Goal: Navigation & Orientation: Find specific page/section

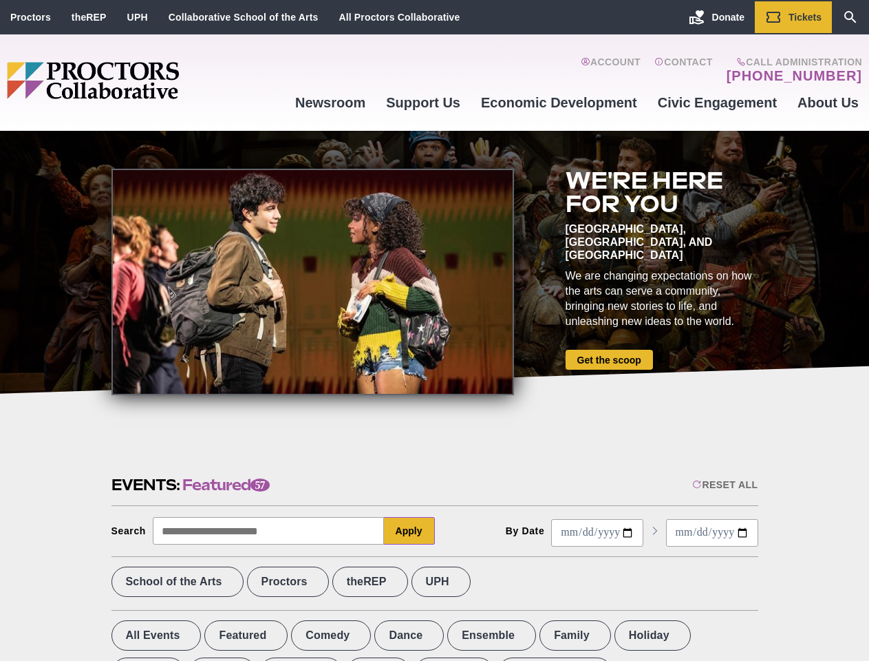
click at [434, 330] on div at bounding box center [312, 282] width 403 height 226
click at [724, 484] on div "Reset All" at bounding box center [724, 484] width 65 height 11
click at [409, 530] on button "Apply" at bounding box center [409, 531] width 51 height 28
